Goal: Find specific page/section: Find specific page/section

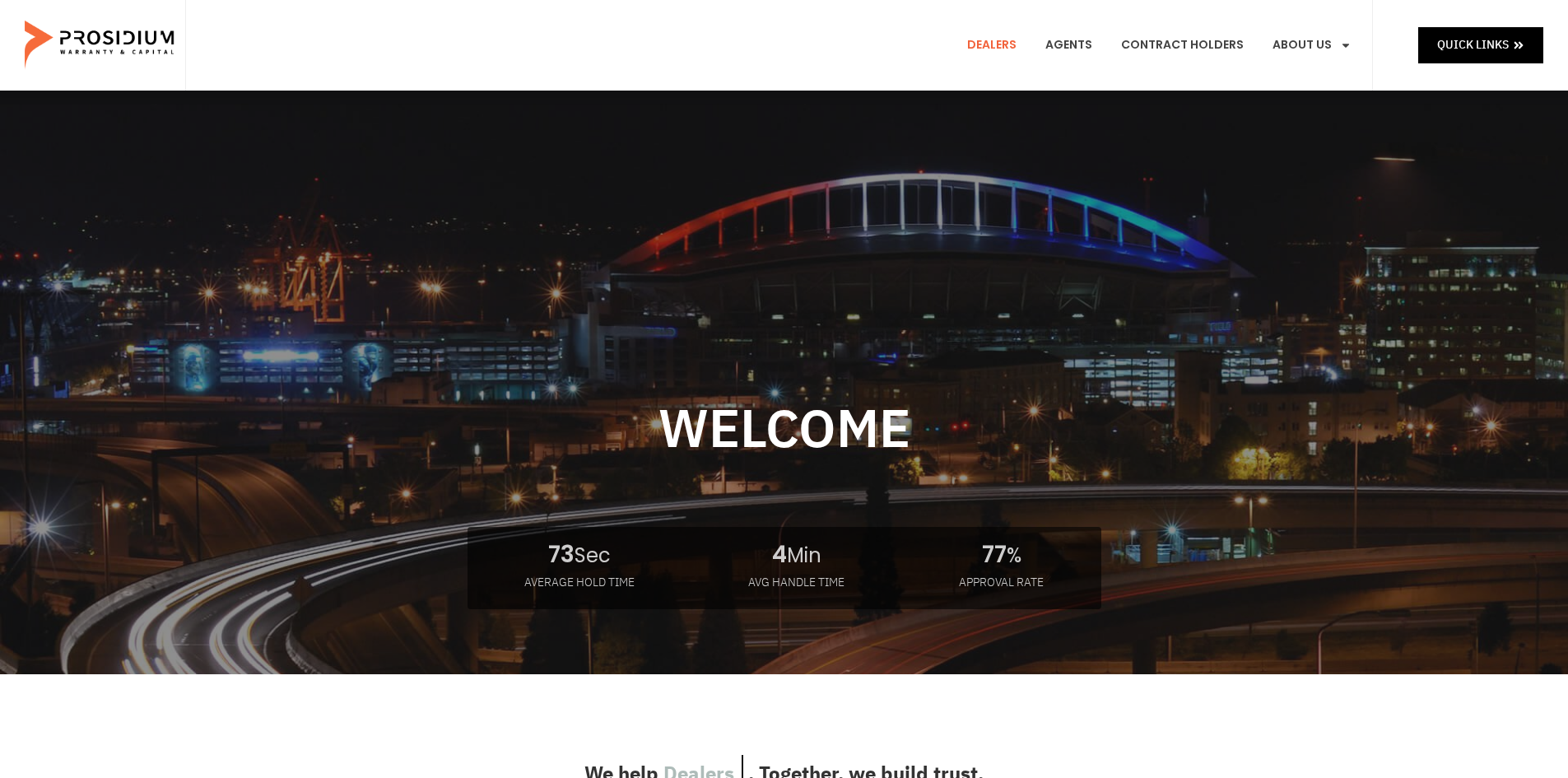
drag, startPoint x: 1004, startPoint y: 48, endPoint x: 994, endPoint y: 62, distance: 17.2
click at [752, 49] on link "Dealers" at bounding box center [992, 45] width 74 height 61
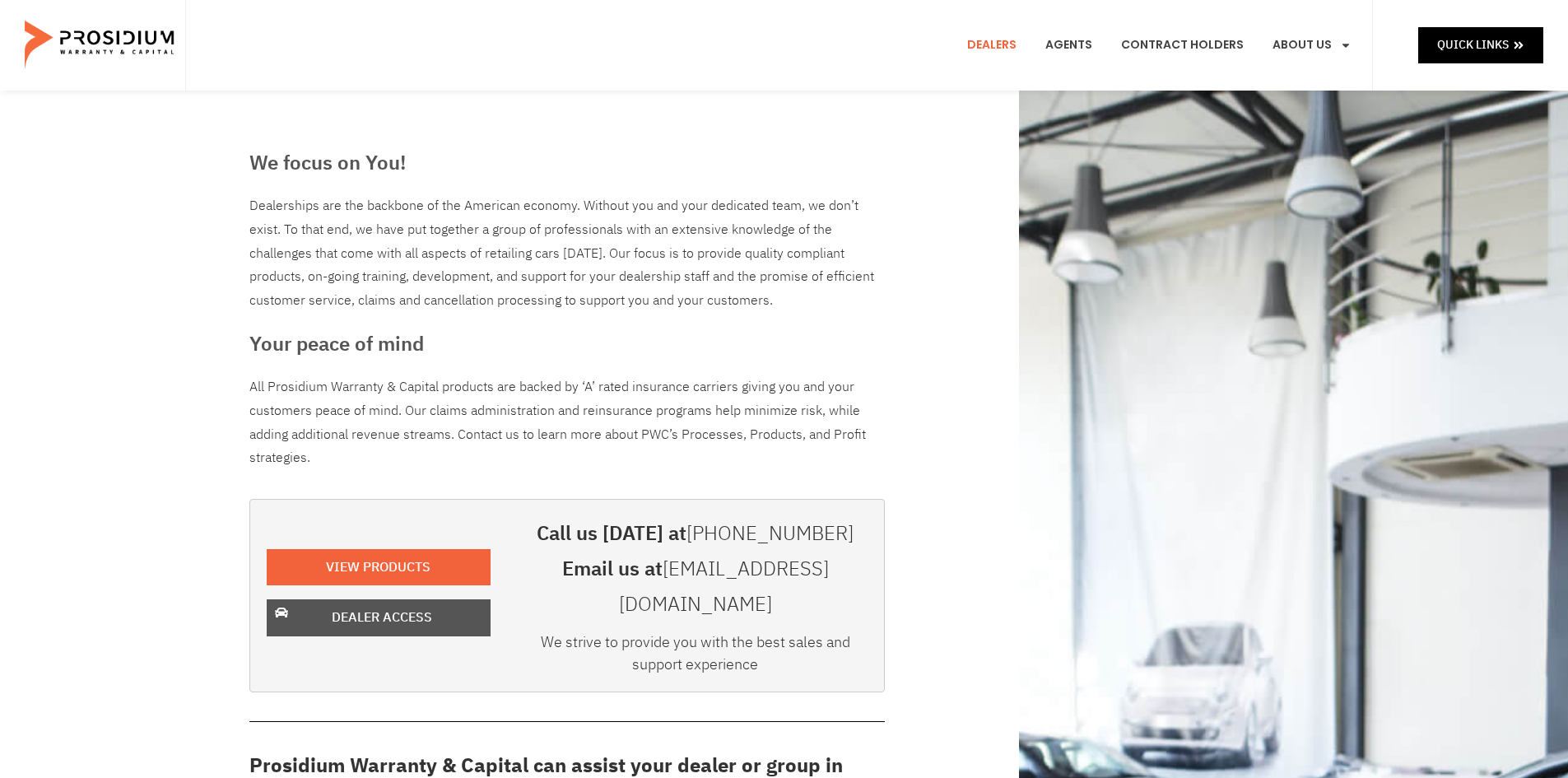
click at [407, 606] on span "Dealer Access" at bounding box center [382, 618] width 100 height 24
click at [352, 608] on span "Dealer Access" at bounding box center [382, 618] width 100 height 24
